Goal: Task Accomplishment & Management: Manage account settings

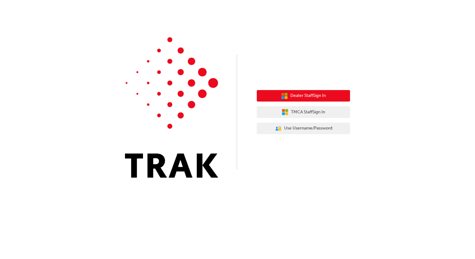
click at [306, 94] on span "Dealer Staff Sign In" at bounding box center [307, 95] width 35 height 7
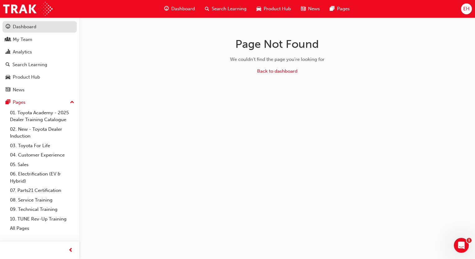
click at [24, 27] on div "Dashboard" at bounding box center [25, 26] width 24 height 7
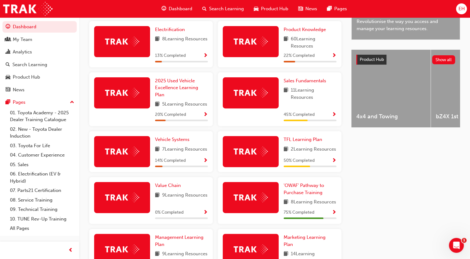
scroll to position [249, 0]
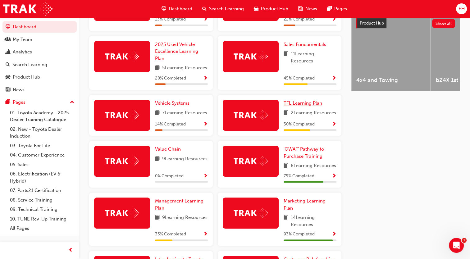
click at [304, 106] on span "TFL Learning Plan" at bounding box center [303, 103] width 39 height 6
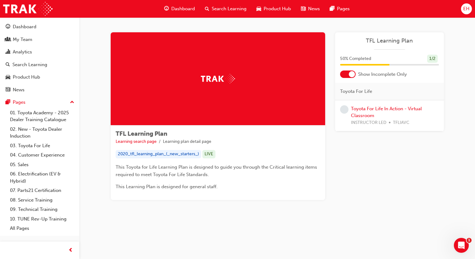
click at [339, 75] on div "Show Incomplete Only" at bounding box center [389, 74] width 109 height 7
click at [343, 76] on div at bounding box center [348, 74] width 16 height 7
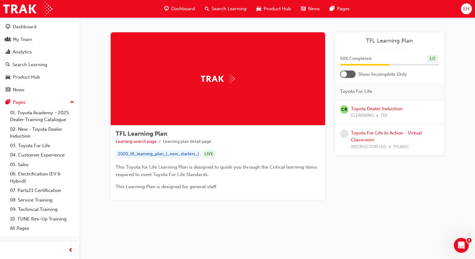
click at [352, 74] on div at bounding box center [348, 74] width 16 height 7
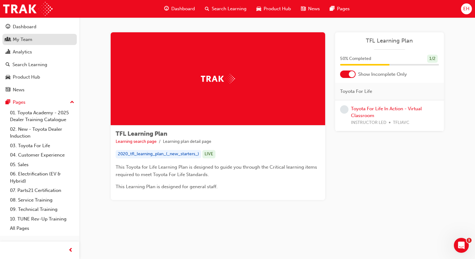
click at [20, 38] on div "My Team" at bounding box center [23, 39] width 20 height 7
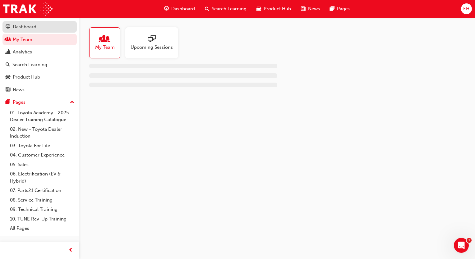
click at [21, 28] on div "Dashboard" at bounding box center [25, 26] width 24 height 7
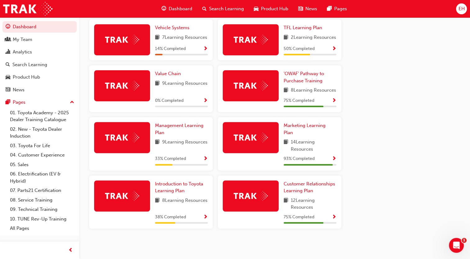
scroll to position [345, 0]
click at [165, 126] on span "Management Learning Plan" at bounding box center [179, 129] width 48 height 13
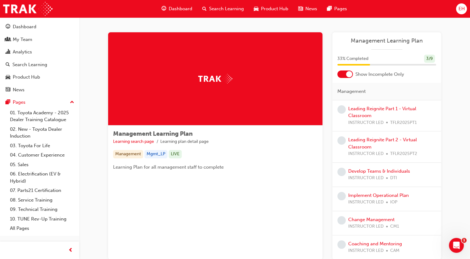
click at [341, 76] on div at bounding box center [345, 74] width 16 height 7
click at [353, 75] on div "Show Incomplete Only" at bounding box center [386, 74] width 109 height 7
click at [349, 75] on div at bounding box center [345, 74] width 16 height 7
click at [434, 64] on div at bounding box center [386, 65] width 99 height 2
click at [18, 25] on div "Dashboard" at bounding box center [25, 26] width 24 height 7
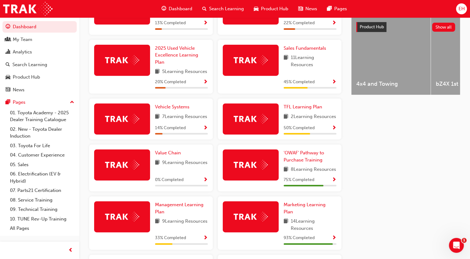
scroll to position [280, 0]
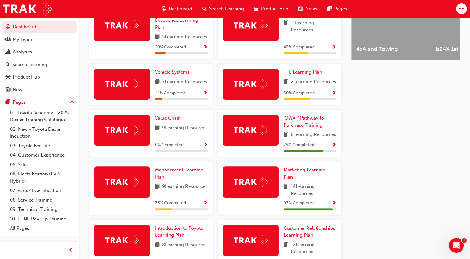
click at [170, 180] on span "Management Learning Plan" at bounding box center [179, 173] width 48 height 13
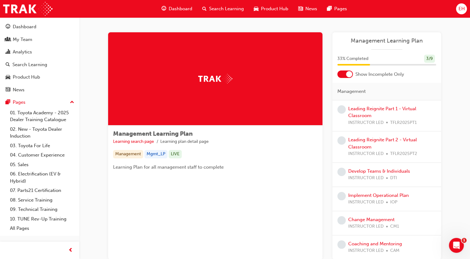
click at [341, 76] on div at bounding box center [345, 74] width 16 height 7
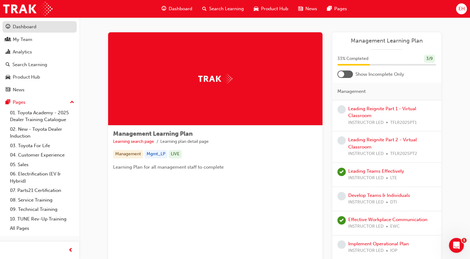
click at [24, 27] on div "Dashboard" at bounding box center [25, 26] width 24 height 7
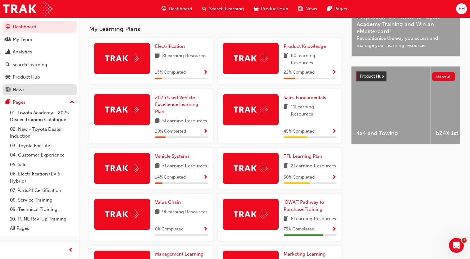
scroll to position [189, 0]
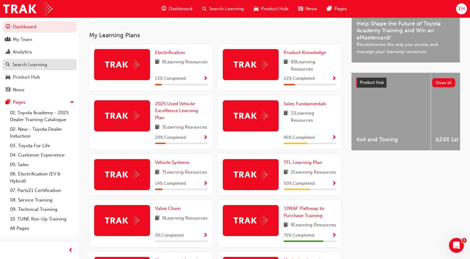
click at [39, 64] on div "Search Learning" at bounding box center [29, 64] width 35 height 7
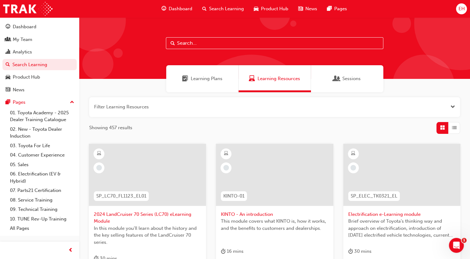
click at [204, 78] on span "Learning Plans" at bounding box center [207, 78] width 32 height 7
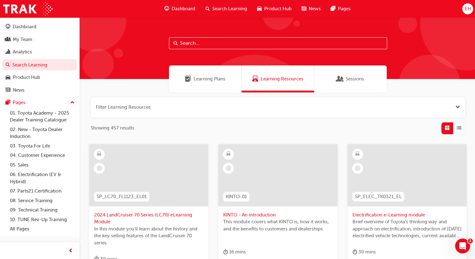
click at [204, 78] on span "Learning Plans" at bounding box center [209, 78] width 32 height 7
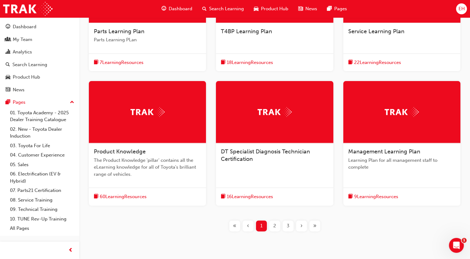
scroll to position [186, 0]
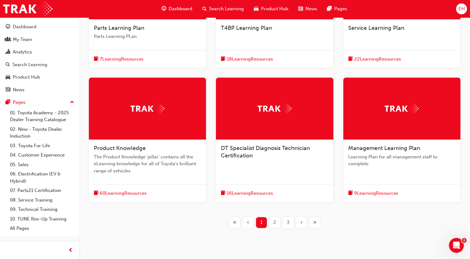
click at [388, 193] on span "9 Learning Resources" at bounding box center [376, 193] width 44 height 7
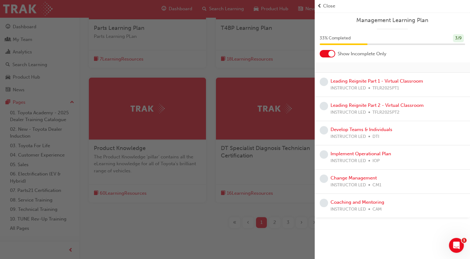
click at [322, 56] on div at bounding box center [328, 53] width 16 height 7
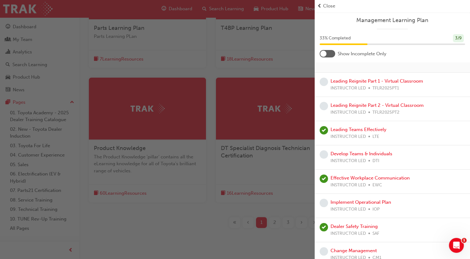
click at [334, 54] on div at bounding box center [328, 53] width 16 height 7
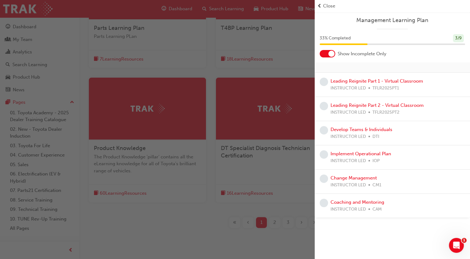
click at [237, 176] on div "button" at bounding box center [157, 129] width 315 height 259
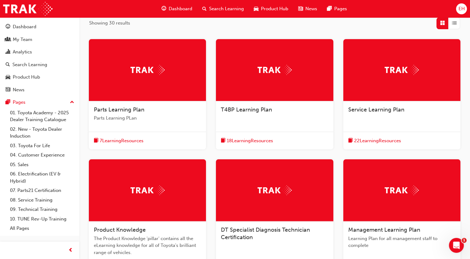
scroll to position [31, 0]
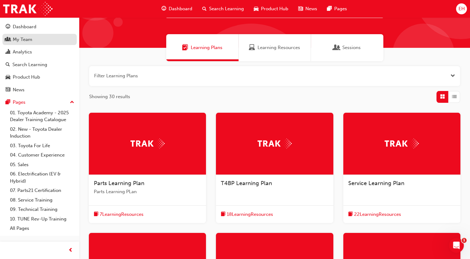
click at [24, 39] on div "My Team" at bounding box center [23, 39] width 20 height 7
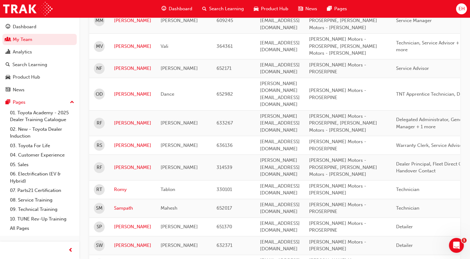
scroll to position [559, 0]
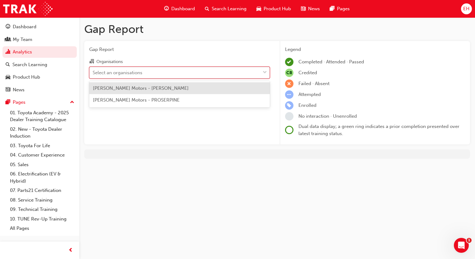
click at [131, 74] on div "Select an organisations" at bounding box center [118, 72] width 50 height 7
click at [93, 74] on input "Organisations option Filby's Motors - BOWEN focused, 1 of 2. 2 results availabl…" at bounding box center [93, 72] width 1 height 5
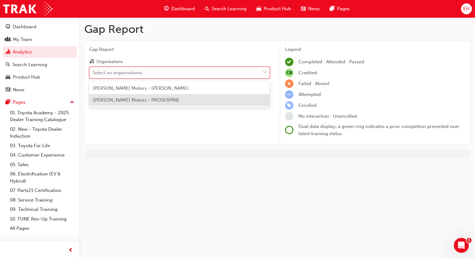
click at [147, 104] on div "Filby's Motors - PROSERPINE" at bounding box center [179, 100] width 181 height 12
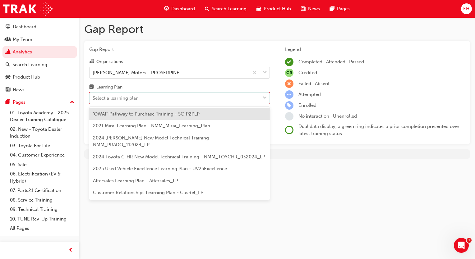
click at [260, 98] on div at bounding box center [264, 98] width 9 height 11
click at [93, 98] on input "Learning Plan option 'OWAF' Pathway to Purchase Training - SC-P2PLP focused, 1 …" at bounding box center [93, 97] width 1 height 5
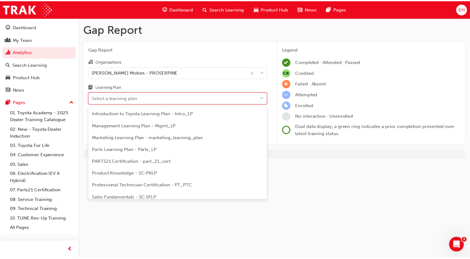
scroll to position [120, 0]
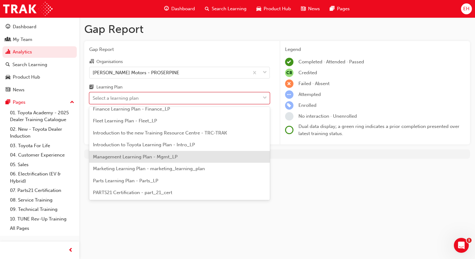
click at [137, 156] on span "Management Learning Plan - Mgmt_LP" at bounding box center [135, 157] width 85 height 6
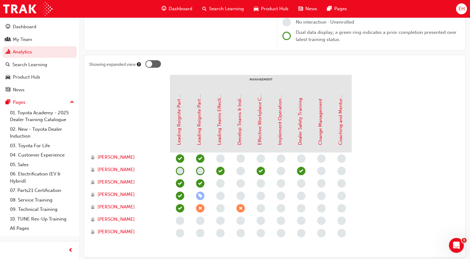
scroll to position [126, 0]
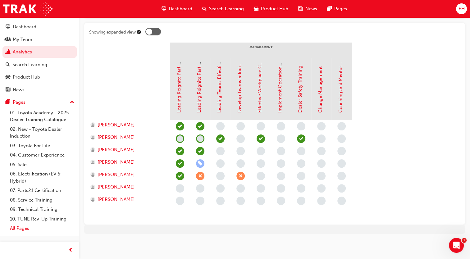
click at [20, 229] on link "All Pages" at bounding box center [41, 229] width 69 height 10
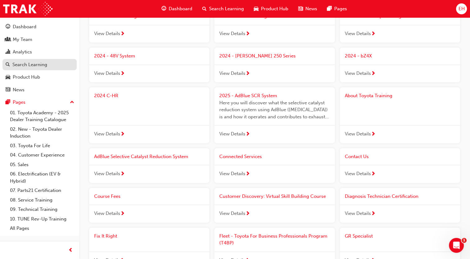
scroll to position [186, 0]
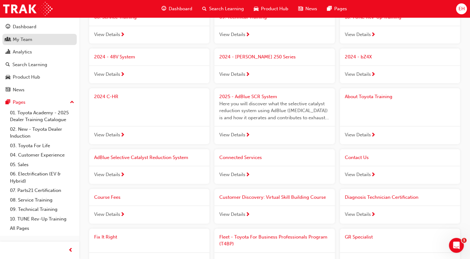
click at [22, 38] on div "My Team" at bounding box center [23, 39] width 20 height 7
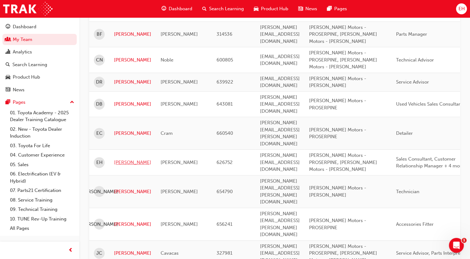
click at [121, 159] on link "Emily" at bounding box center [132, 162] width 37 height 7
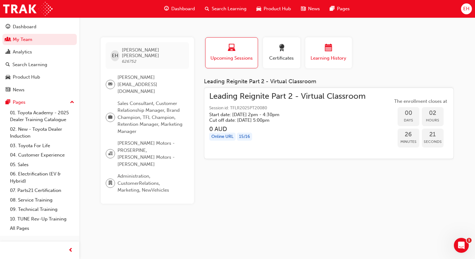
click at [329, 53] on span "calendar-icon" at bounding box center [328, 48] width 7 height 8
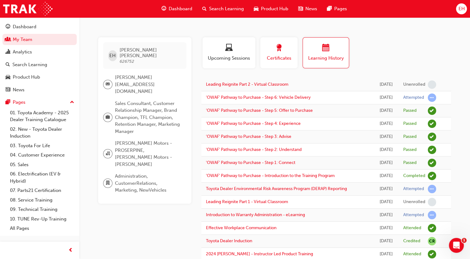
click at [269, 57] on span "Certificates" at bounding box center [279, 58] width 28 height 7
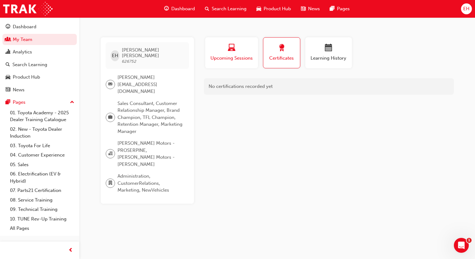
click at [224, 56] on span "Upcoming Sessions" at bounding box center [232, 58] width 44 height 7
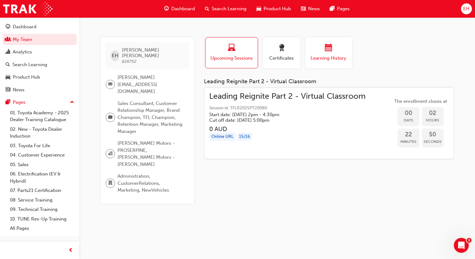
click at [331, 50] on span "calendar-icon" at bounding box center [328, 48] width 7 height 8
